Goal: Transaction & Acquisition: Purchase product/service

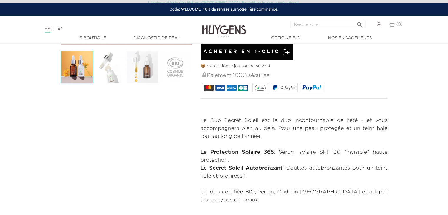
scroll to position [163, 0]
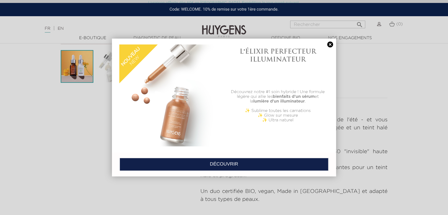
click at [329, 44] on link at bounding box center [330, 44] width 8 height 6
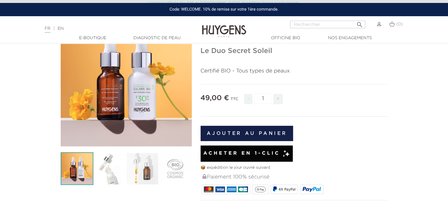
scroll to position [0, 0]
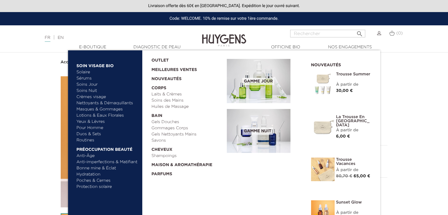
click at [93, 46] on link "  E-Boutique" at bounding box center [92, 47] width 59 height 6
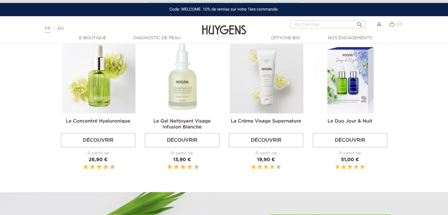
scroll to position [201, 0]
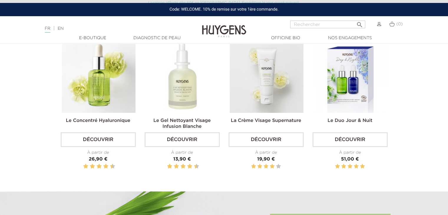
click at [344, 138] on link "Découvrir" at bounding box center [349, 139] width 75 height 15
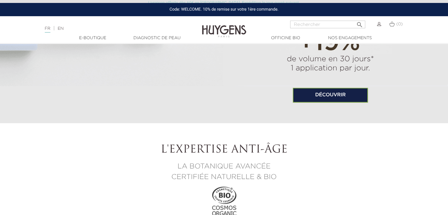
scroll to position [469, 0]
click at [302, 95] on link "Découvrir" at bounding box center [330, 95] width 75 height 15
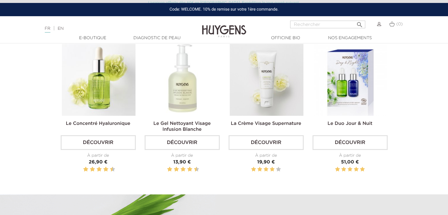
scroll to position [198, 0]
click at [174, 143] on link "Découvrir" at bounding box center [182, 142] width 75 height 15
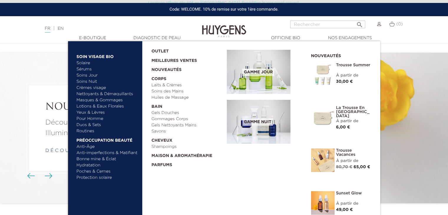
scroll to position [198, 0]
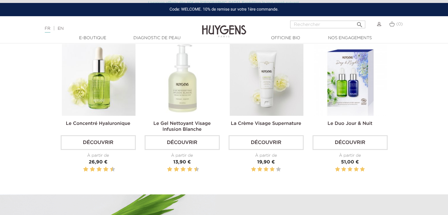
click at [340, 147] on link "Découvrir" at bounding box center [349, 142] width 75 height 15
click at [331, 139] on link "Découvrir" at bounding box center [349, 142] width 75 height 15
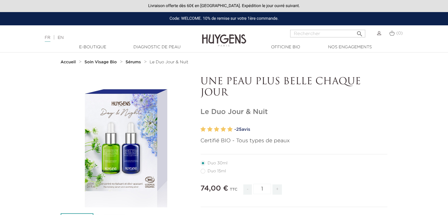
click at [202, 170] on label41"] "Duo 15ml" at bounding box center [216, 171] width 33 height 5
radio input "true"
click at [202, 162] on label40"] "Duo 30ml" at bounding box center [217, 163] width 34 height 5
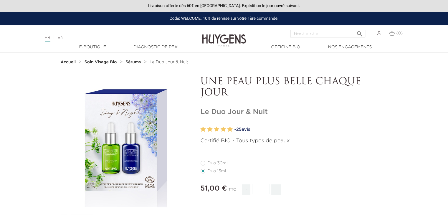
radio input "true"
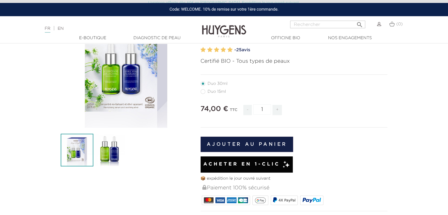
scroll to position [79, 0]
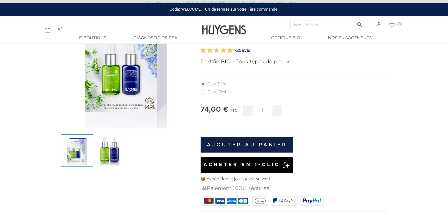
click at [203, 91] on label41"] "Duo 15ml" at bounding box center [216, 92] width 33 height 5
radio input "true"
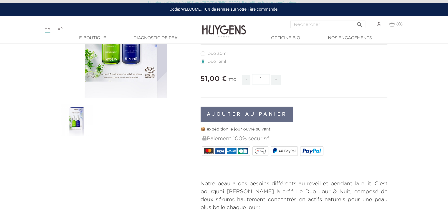
scroll to position [114, 0]
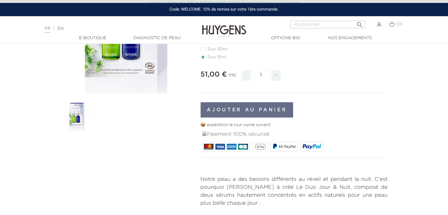
click at [204, 49] on label40"] "Duo 30ml" at bounding box center [217, 49] width 34 height 5
radio input "true"
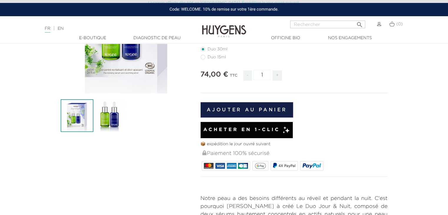
click at [234, 127] on span "Acheter en 1-clic" at bounding box center [241, 129] width 77 height 7
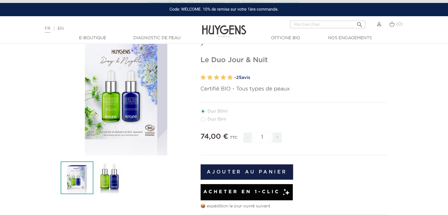
scroll to position [52, 0]
click at [201, 118] on label41"] "Duo 15ml" at bounding box center [216, 119] width 33 height 5
radio input "true"
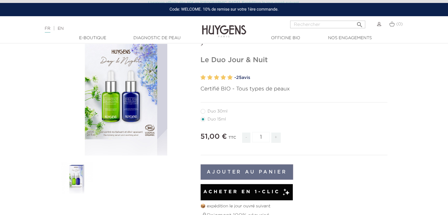
click at [247, 195] on div "Acheter en 1-clic" at bounding box center [246, 192] width 92 height 16
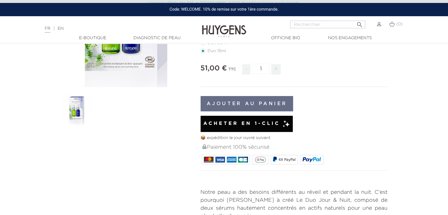
scroll to position [120, 0]
click at [250, 124] on span "Acheter en 1-clic" at bounding box center [241, 123] width 77 height 7
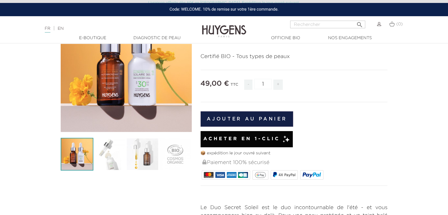
scroll to position [75, 0]
click at [228, 135] on span "Acheter en 1-clic" at bounding box center [241, 138] width 77 height 7
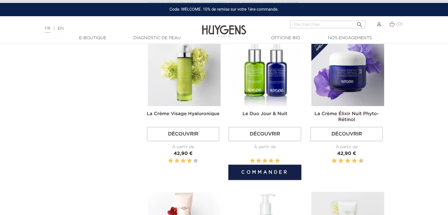
scroll to position [340, 0]
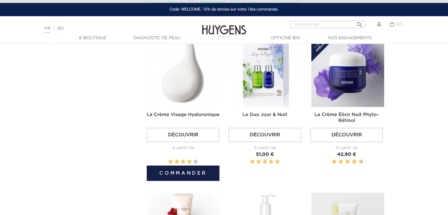
click at [170, 131] on link "Découvrir" at bounding box center [183, 134] width 73 height 15
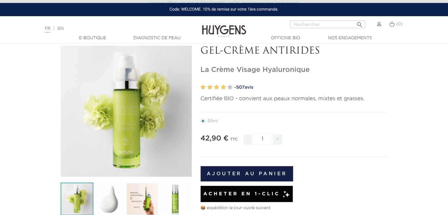
scroll to position [30, 0]
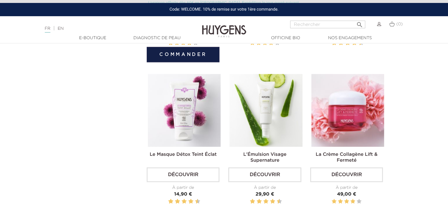
scroll to position [775, 0]
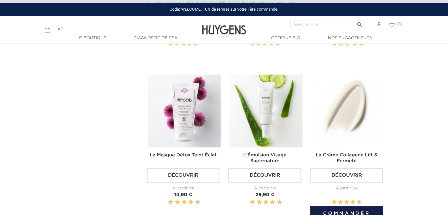
click at [337, 118] on img at bounding box center [347, 110] width 73 height 73
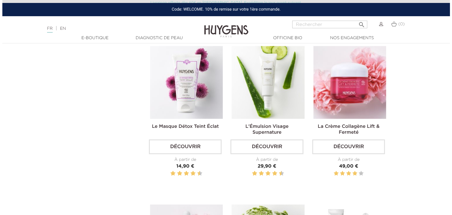
scroll to position [803, 0]
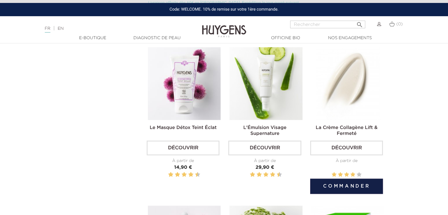
click at [340, 186] on button "Commander" at bounding box center [346, 185] width 73 height 15
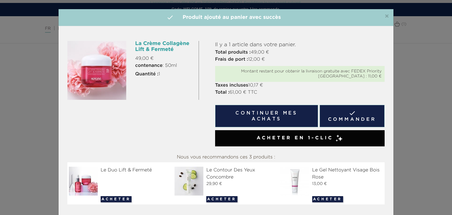
click at [354, 124] on link " Commander" at bounding box center [352, 116] width 65 height 22
